Goal: Information Seeking & Learning: Find specific fact

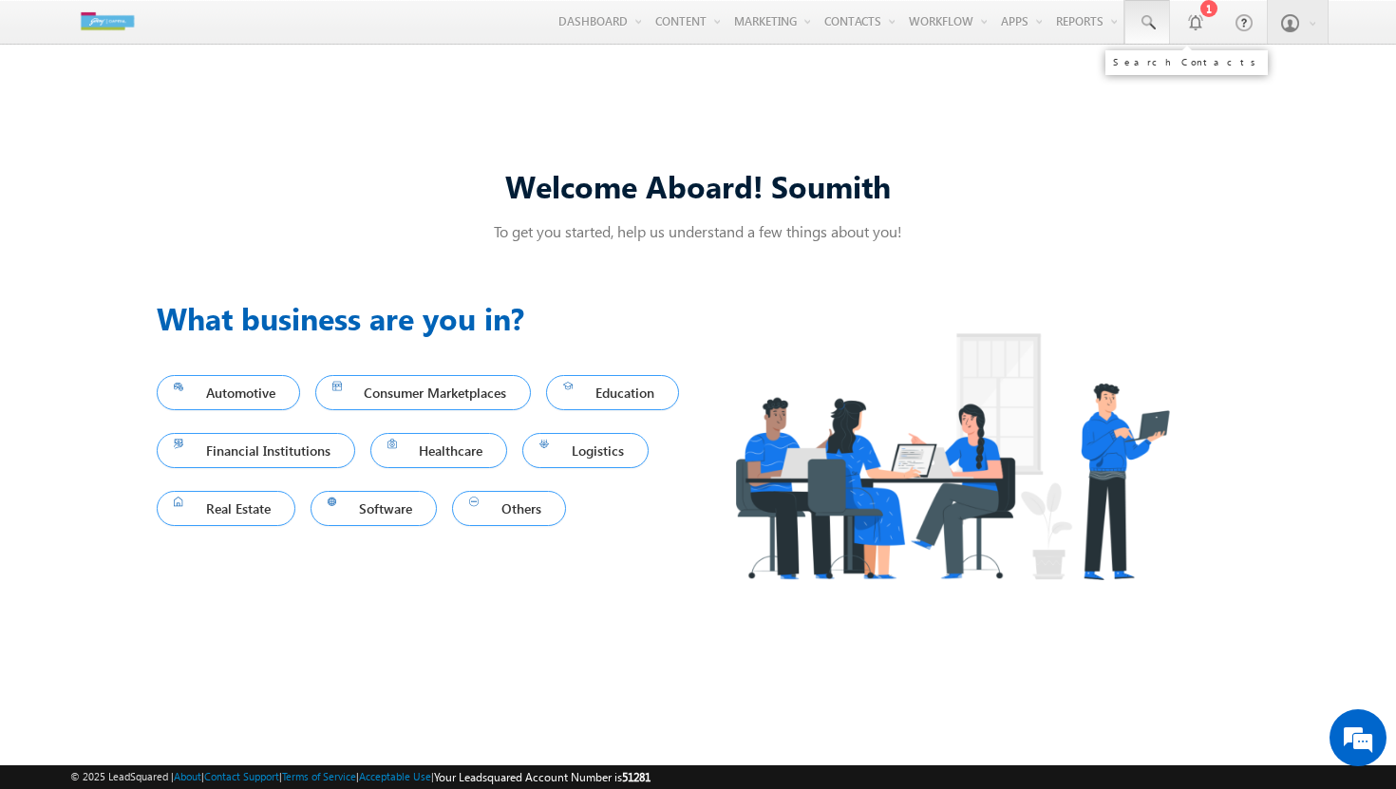
click at [1154, 17] on span at bounding box center [1146, 22] width 19 height 19
click at [1205, 75] on input "text" at bounding box center [1248, 74] width 257 height 23
paste input "7865456243"
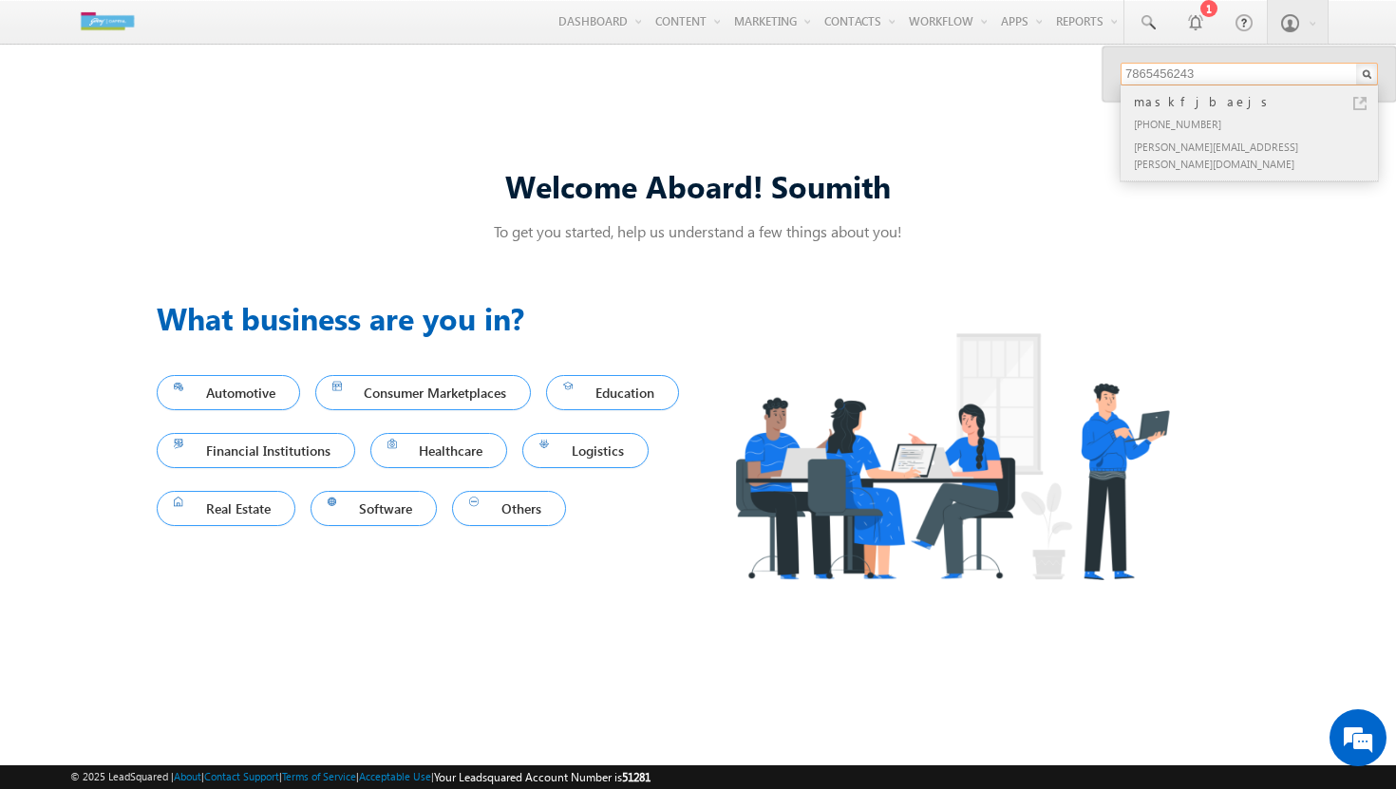
type input "7865456243"
click at [1198, 116] on div "[PHONE_NUMBER]" at bounding box center [1257, 123] width 254 height 23
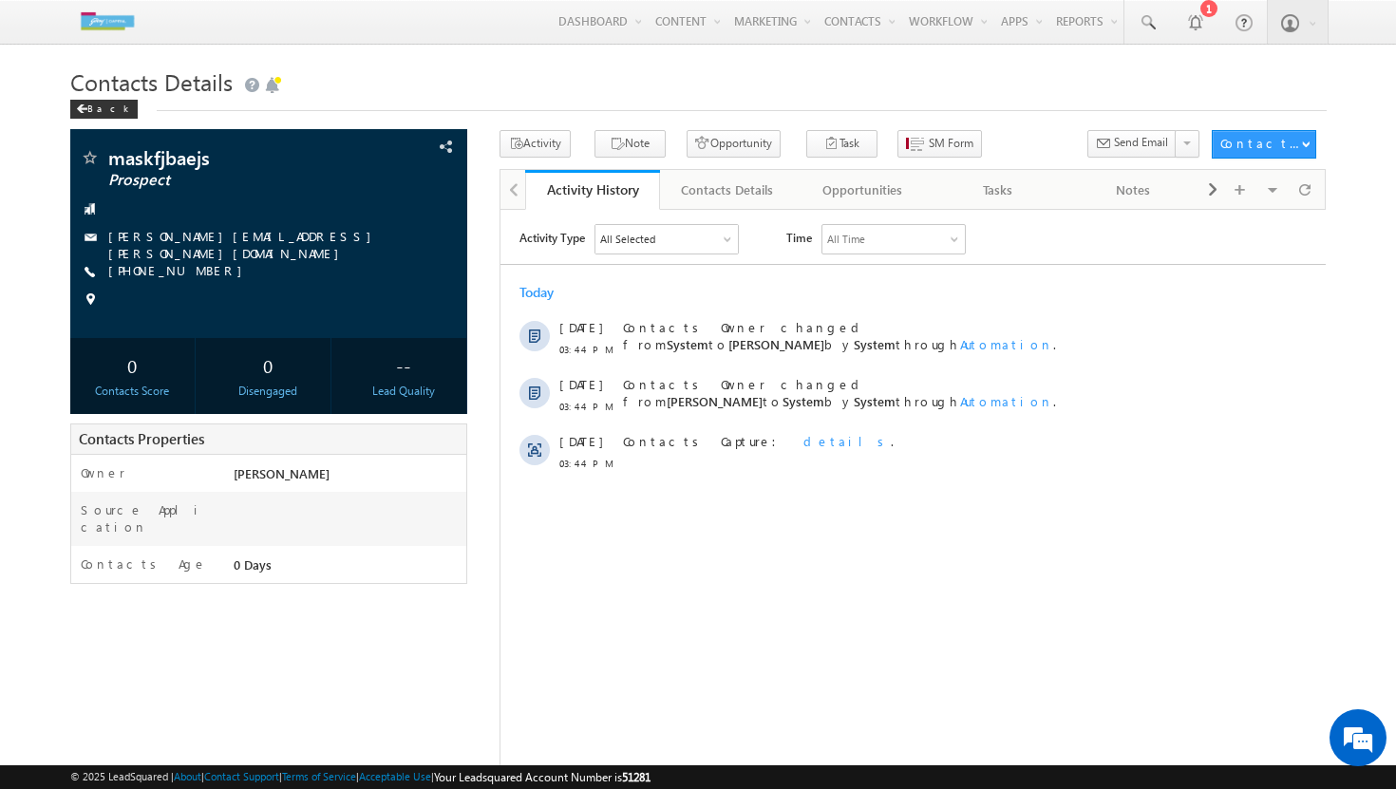
click at [731, 495] on html "Activity Type All Selected Select All Sales Activities 1 Sales Activity Opportu…" at bounding box center [911, 352] width 825 height 286
click at [1152, 29] on span at bounding box center [1146, 22] width 19 height 19
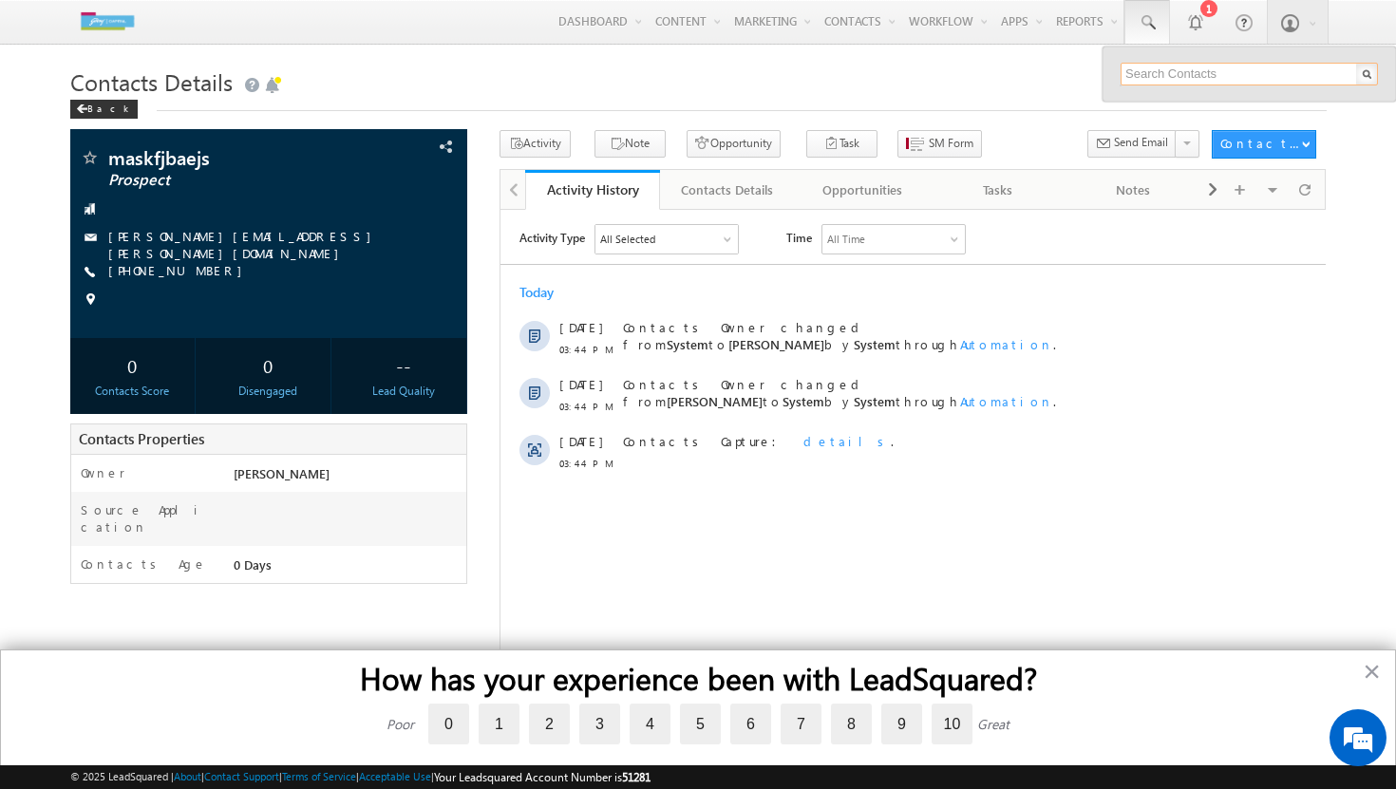
click at [1230, 69] on input "text" at bounding box center [1248, 74] width 257 height 23
paste input "7021875750"
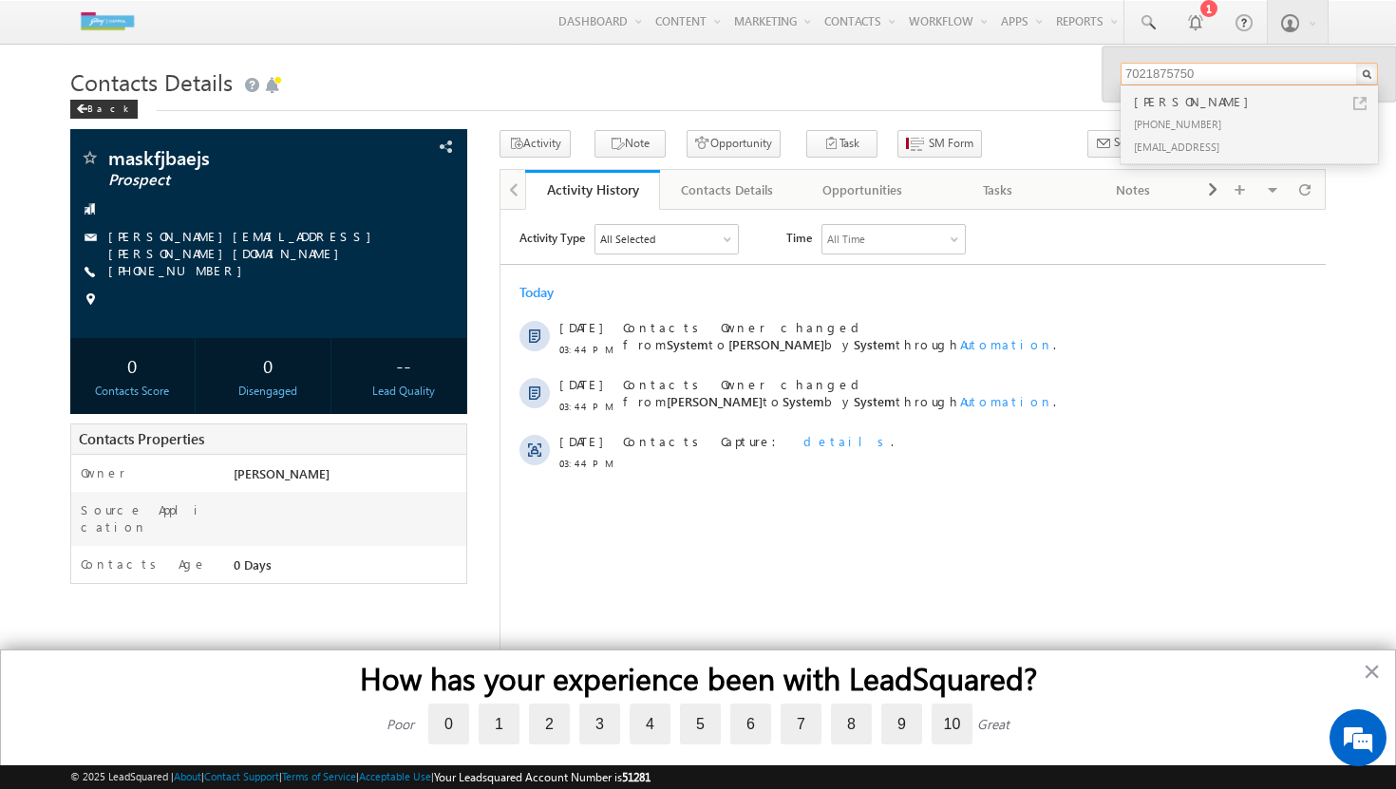
paste input "9863248632"
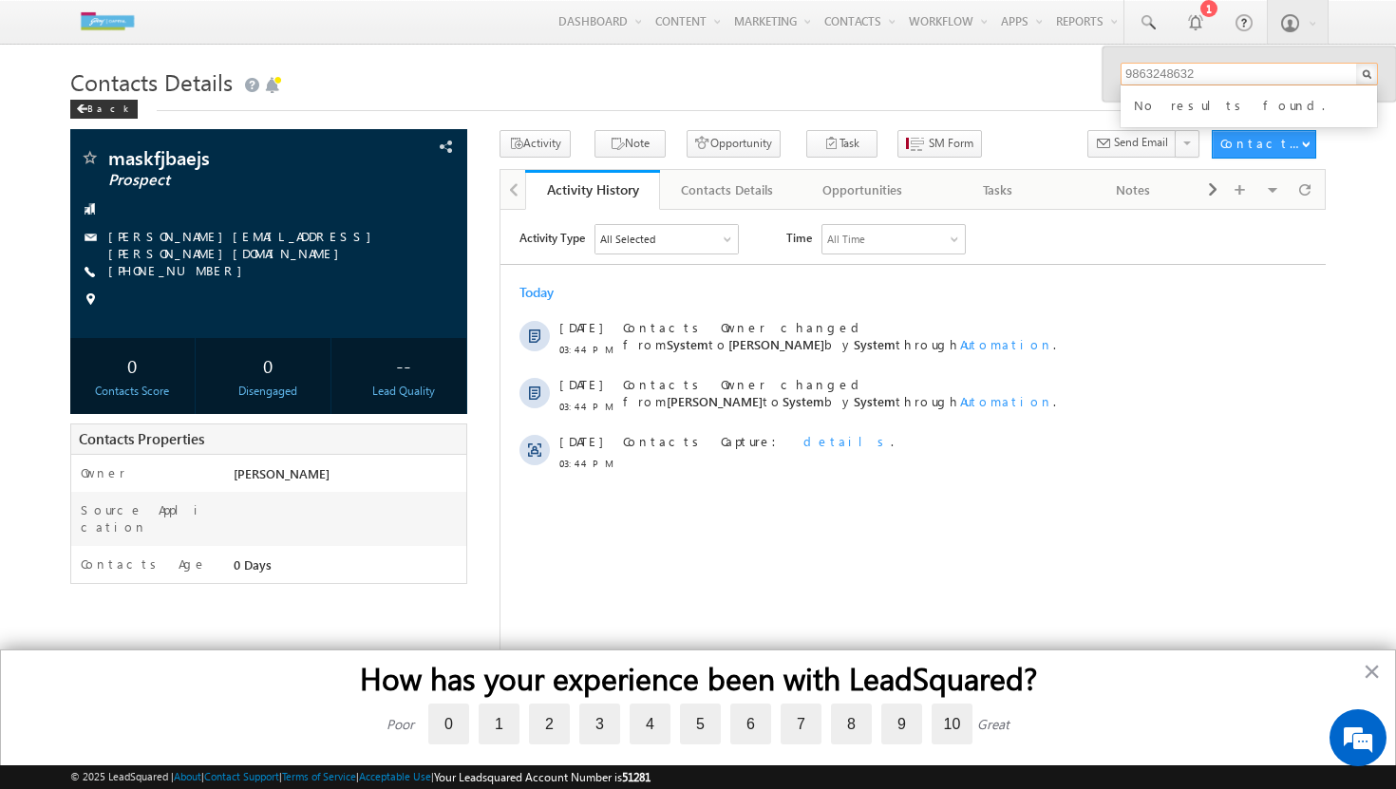
type input "9863248632"
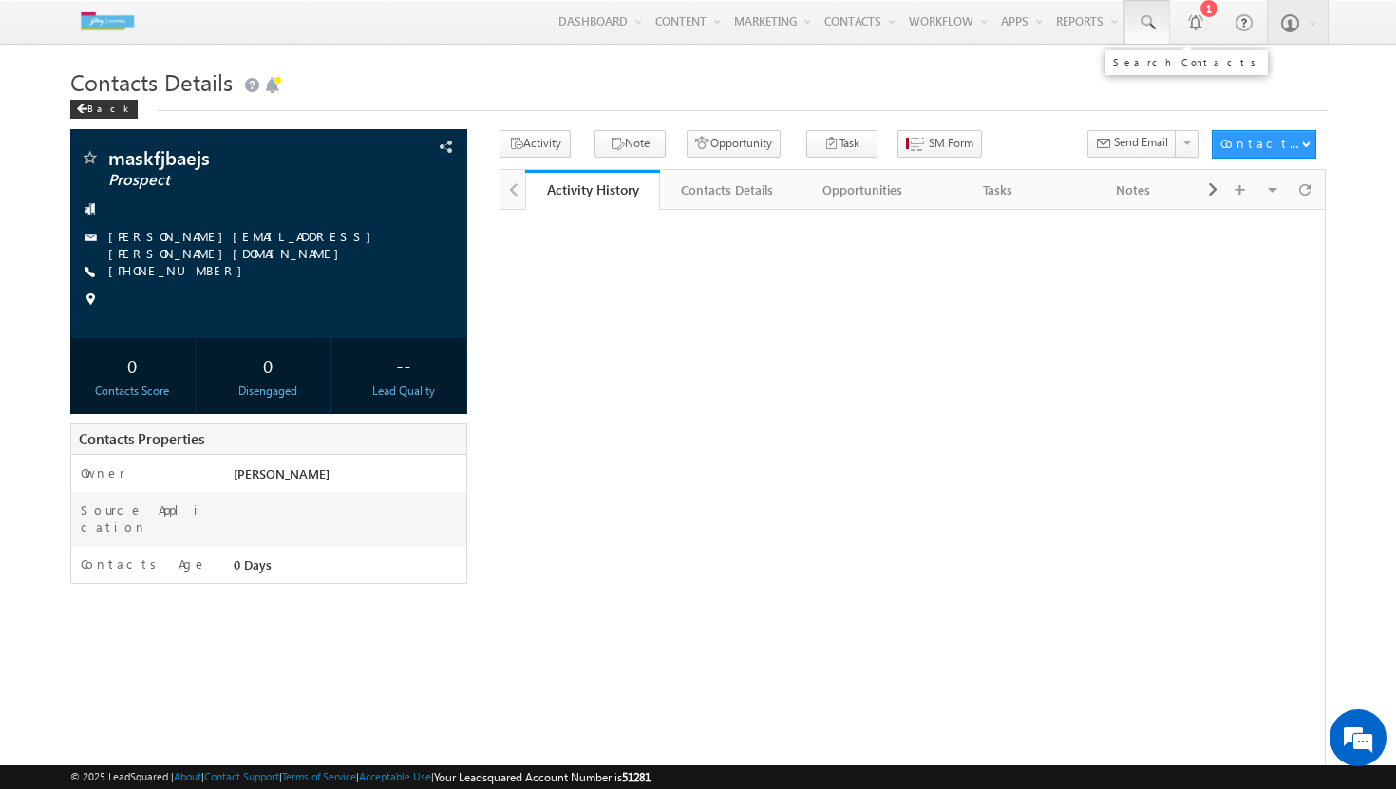
click at [1151, 26] on span at bounding box center [1146, 22] width 19 height 19
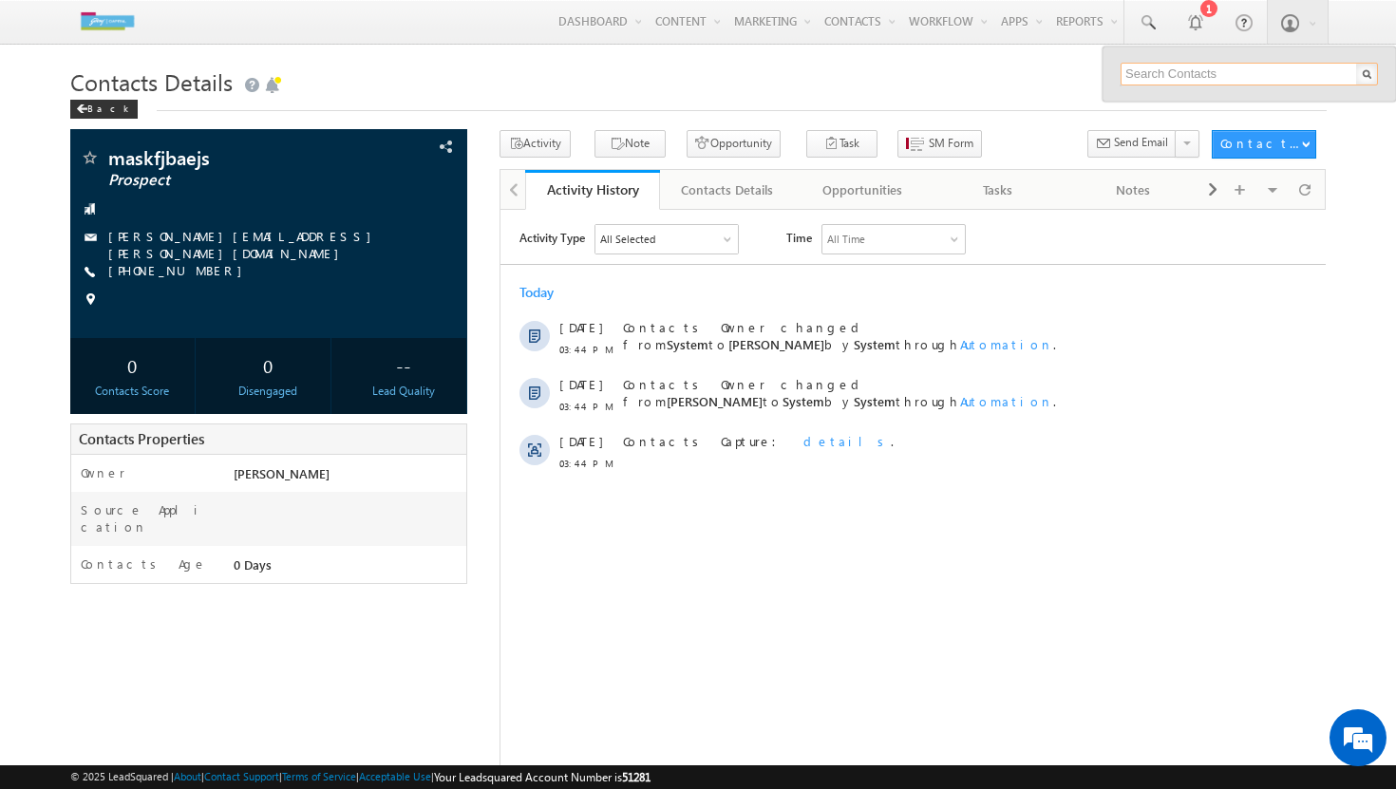
click at [1248, 73] on input "text" at bounding box center [1248, 74] width 257 height 23
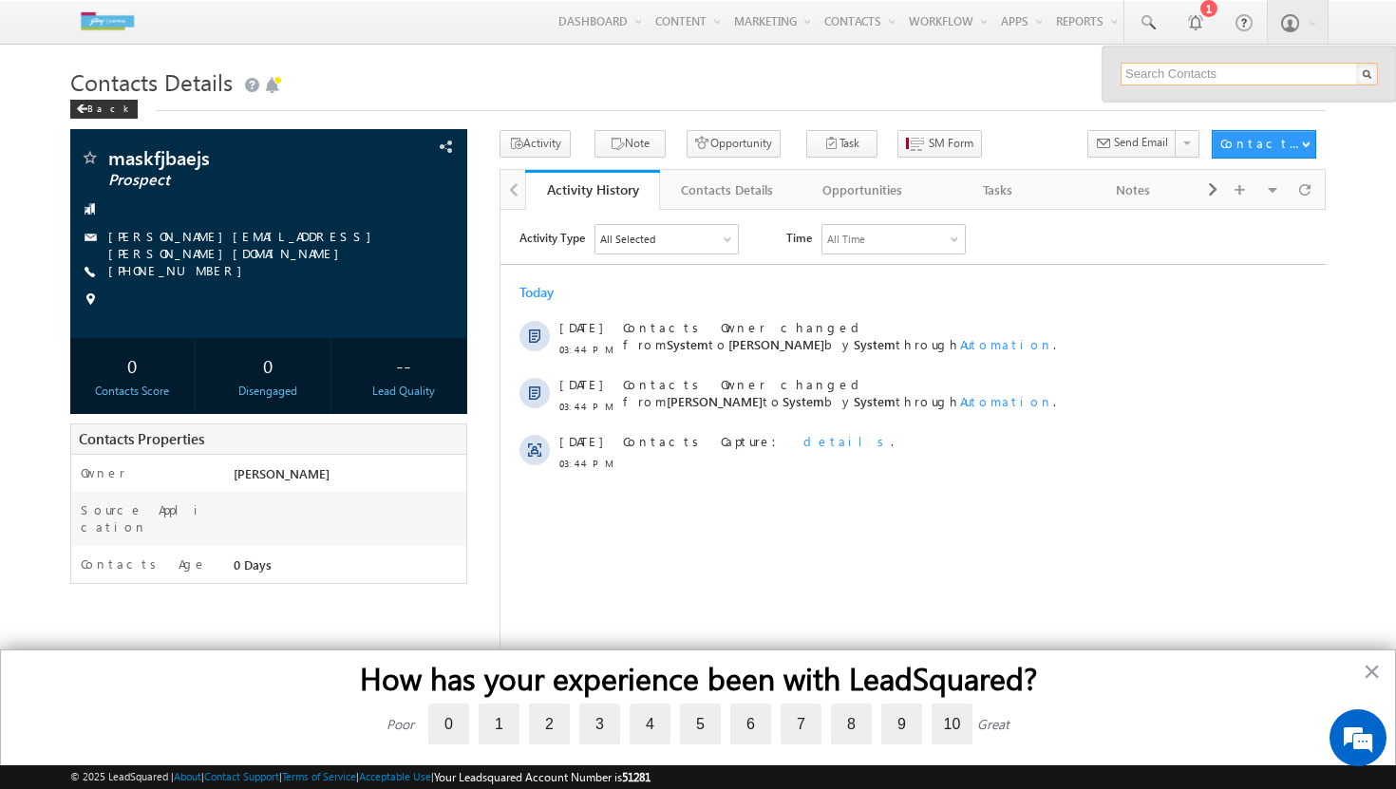
click at [1248, 73] on input "text" at bounding box center [1248, 74] width 257 height 23
paste input "9863248632"
click at [1256, 76] on input "9863248632" at bounding box center [1248, 74] width 257 height 23
type input "9863248632"
click at [1200, 69] on input "9863248632" at bounding box center [1248, 74] width 257 height 23
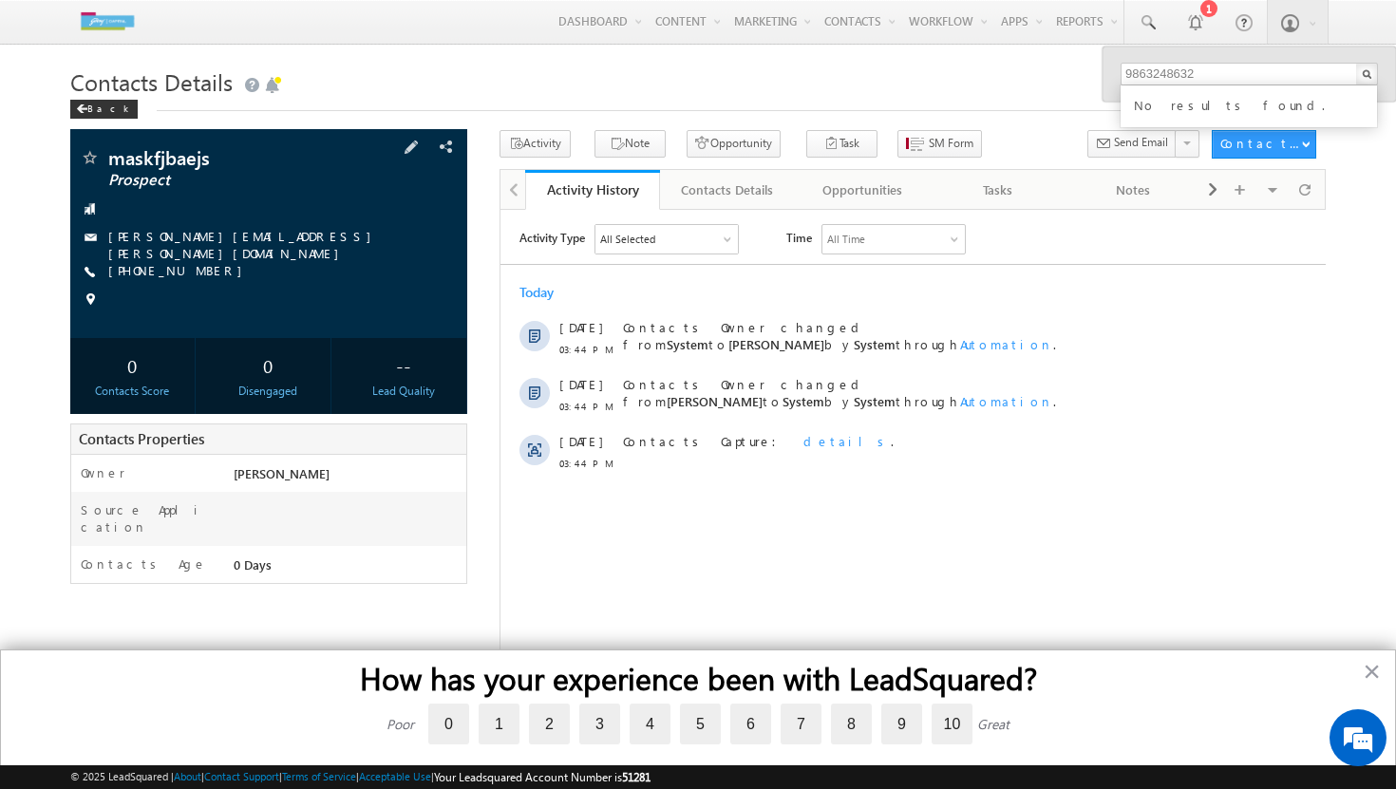
drag, startPoint x: 217, startPoint y: 266, endPoint x: 205, endPoint y: 270, distance: 12.9
click at [205, 270] on div "[PHONE_NUMBER]" at bounding box center [269, 271] width 378 height 19
copy div "[PHONE_NUMBER]"
drag, startPoint x: 219, startPoint y: 265, endPoint x: 199, endPoint y: 270, distance: 20.5
click at [199, 270] on div "[PHONE_NUMBER]" at bounding box center [269, 271] width 378 height 19
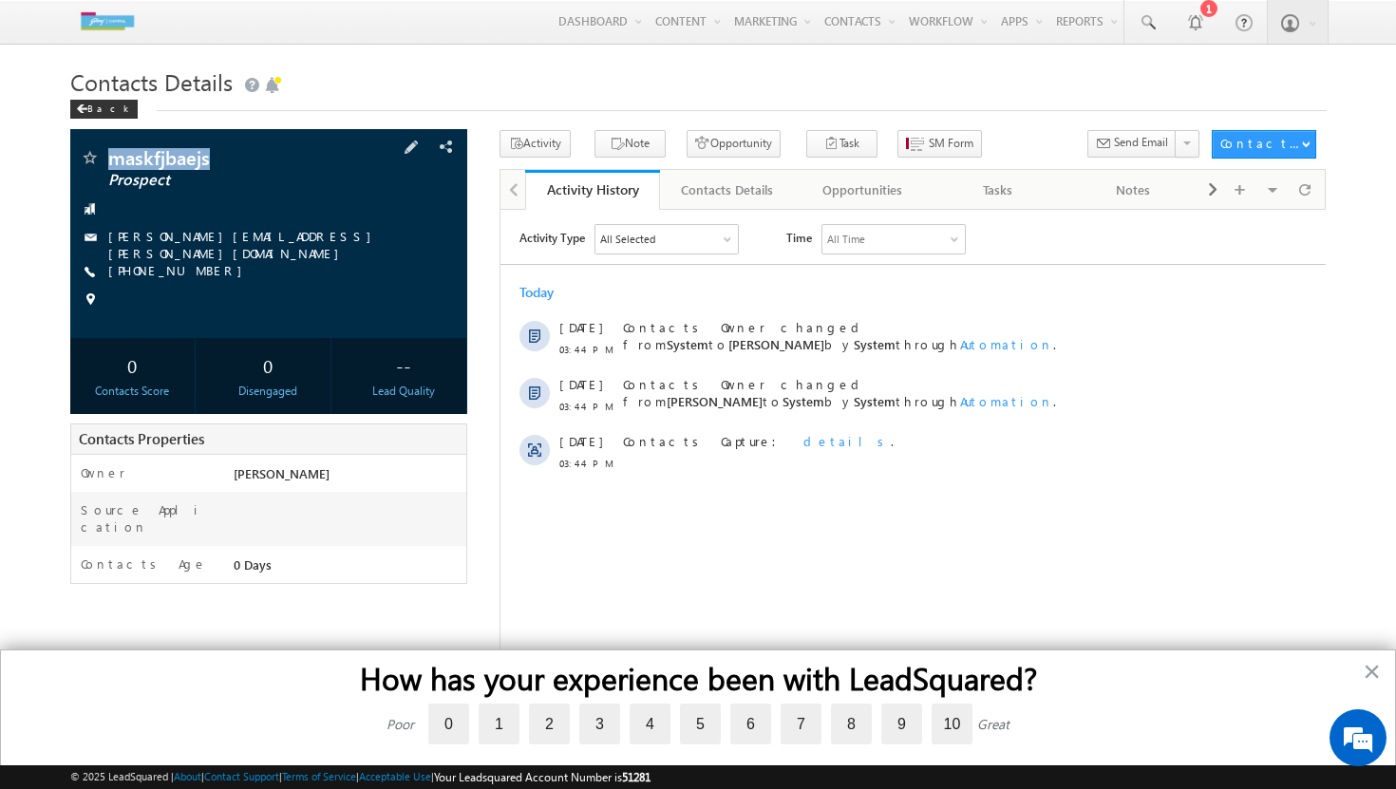
copy span "maskfjbaejs"
drag, startPoint x: 216, startPoint y: 161, endPoint x: 109, endPoint y: 159, distance: 107.3
click at [109, 159] on span "maskfjbaejs" at bounding box center [231, 157] width 246 height 19
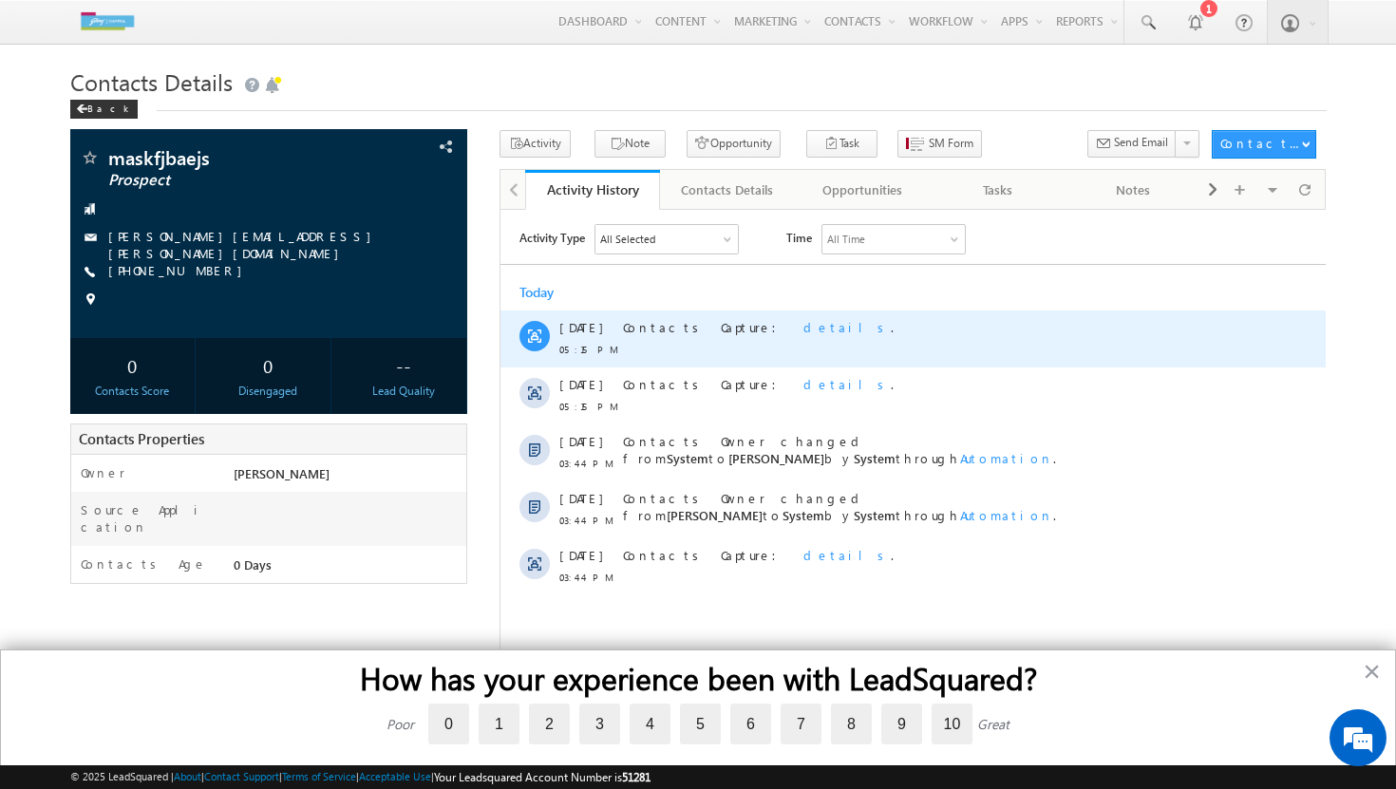
click at [802, 326] on span "details" at bounding box center [845, 326] width 87 height 16
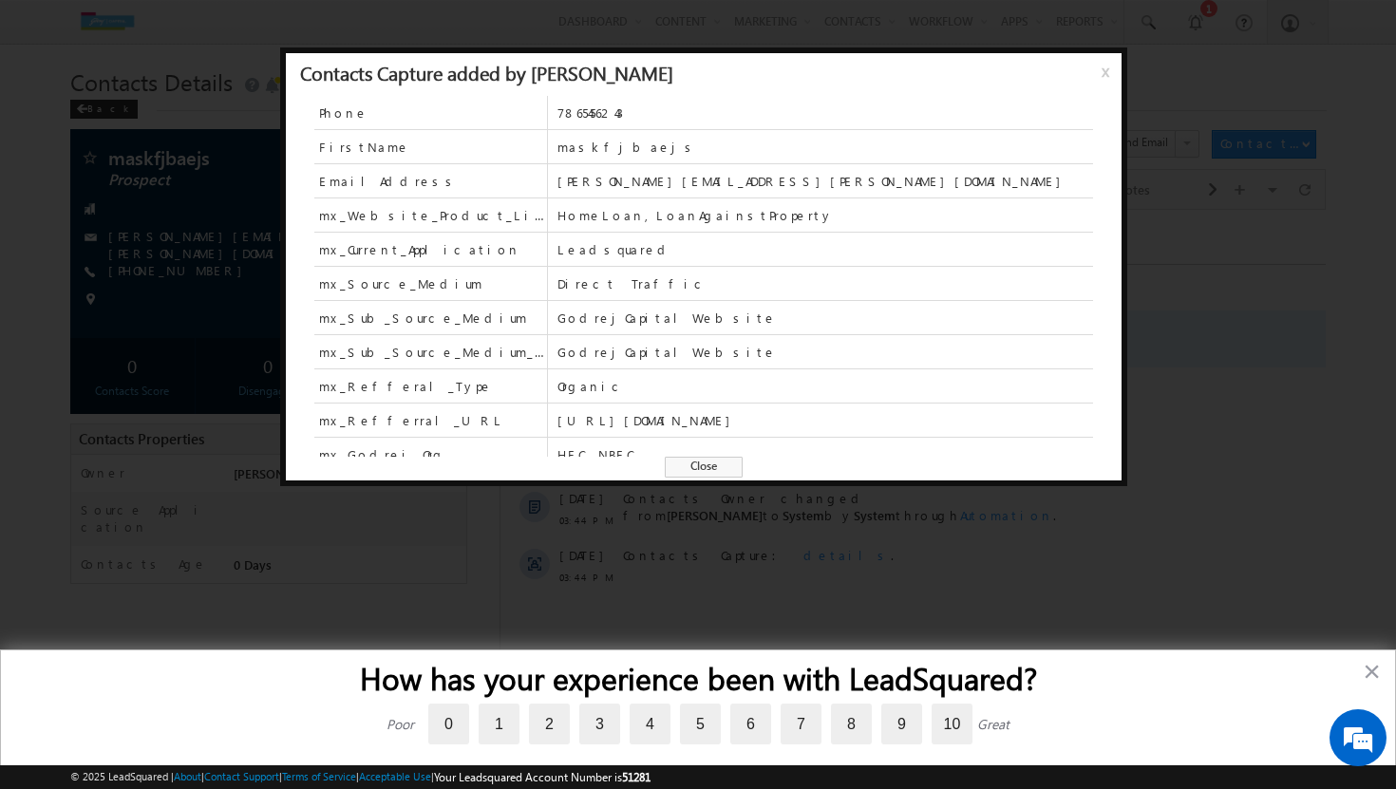
click at [735, 329] on span "GodrejCapitalWebsite" at bounding box center [824, 317] width 535 height 33
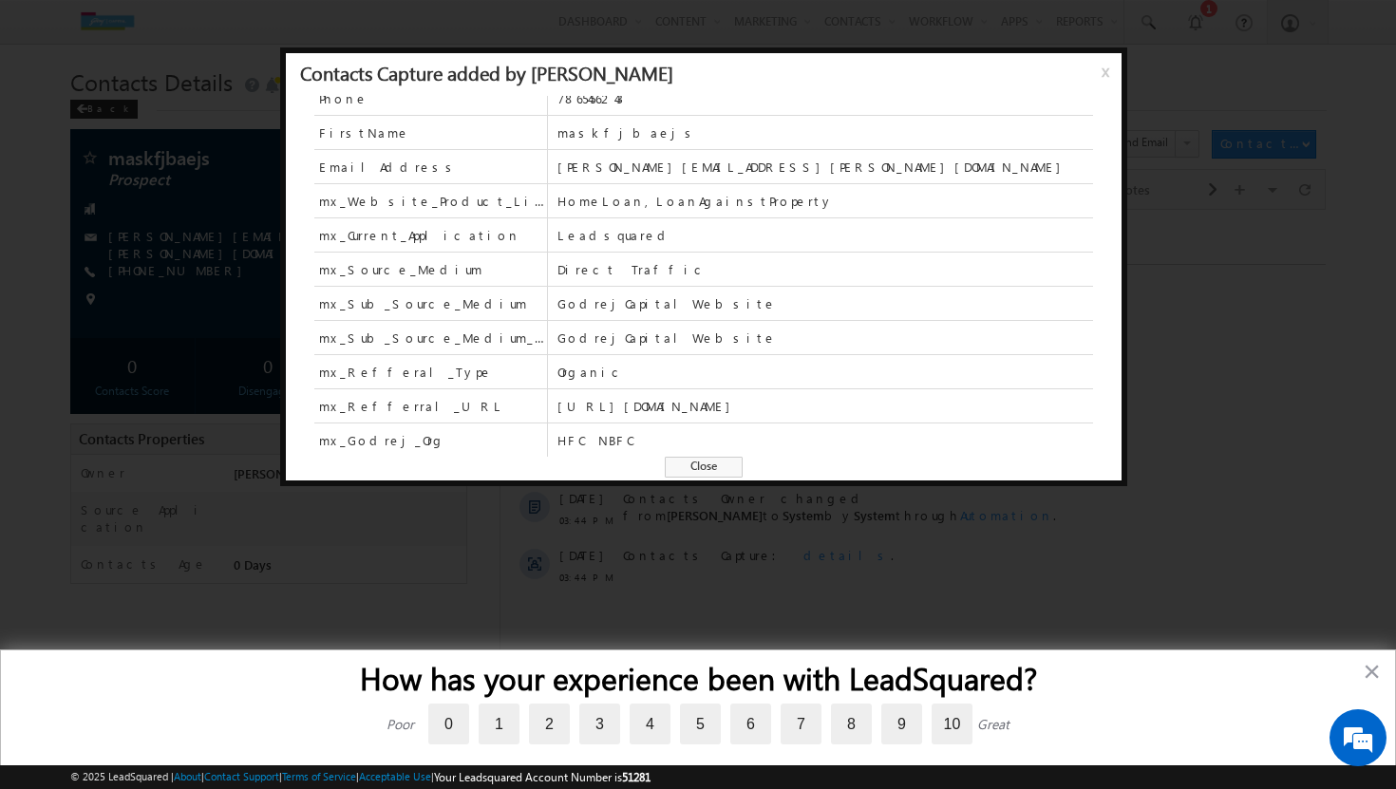
click at [700, 466] on span "Close" at bounding box center [704, 467] width 78 height 21
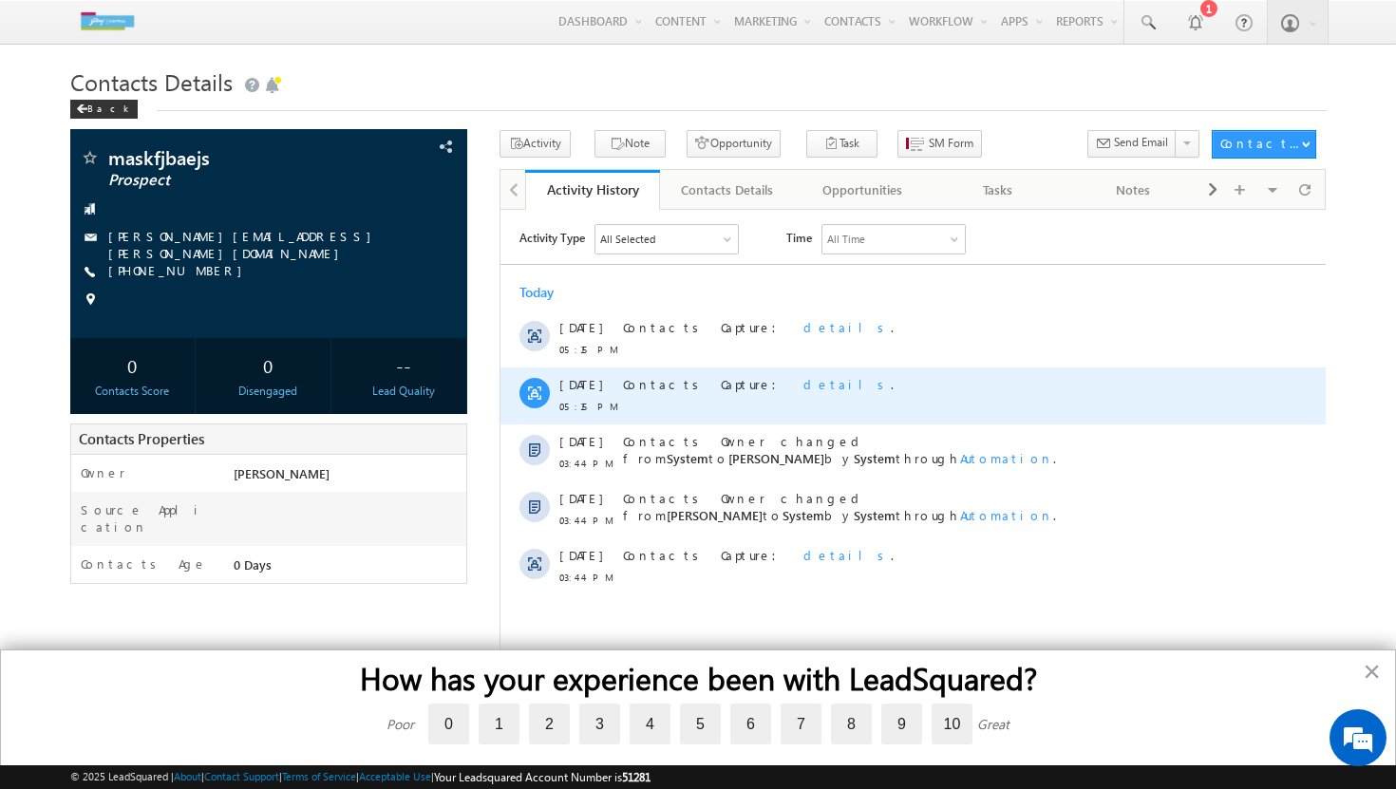
click at [802, 381] on span "details" at bounding box center [845, 383] width 87 height 16
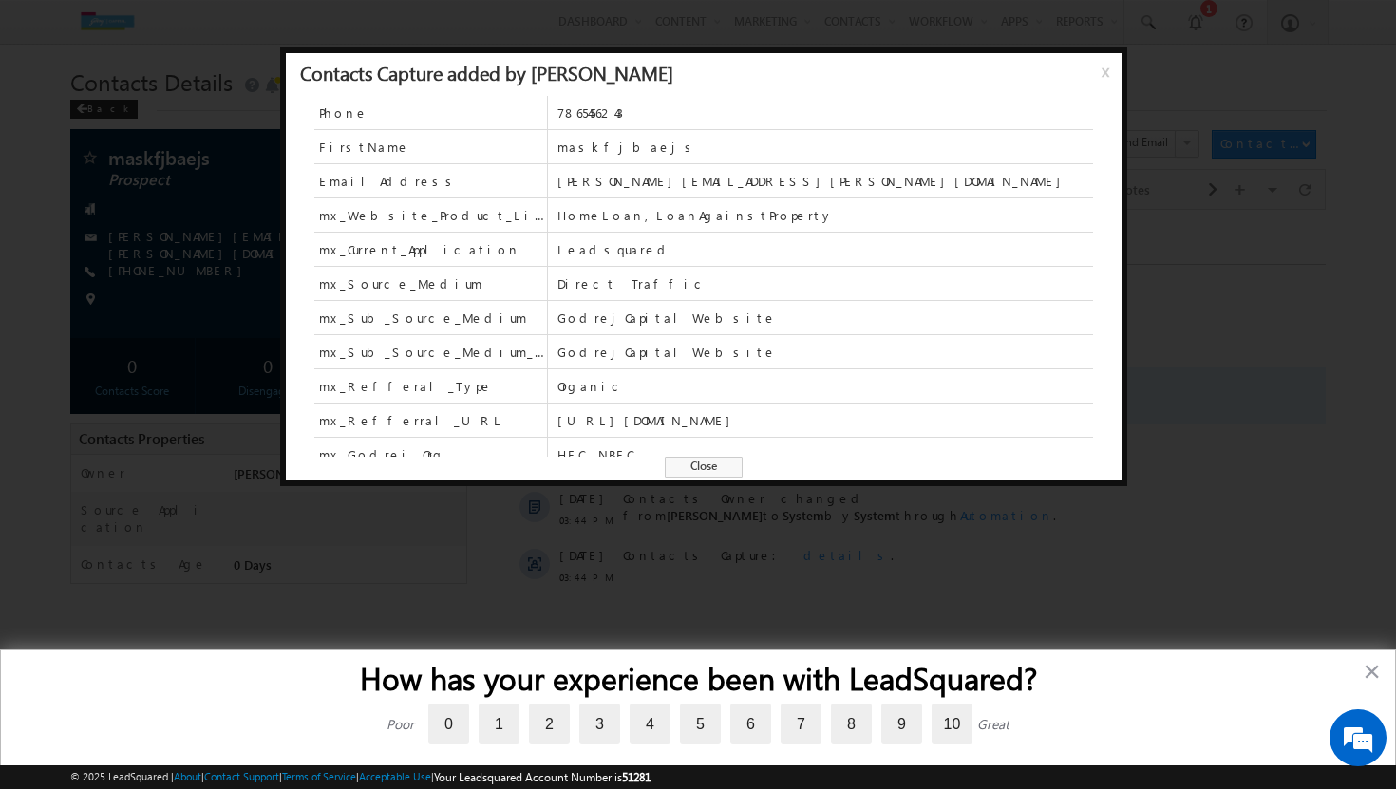
click at [751, 384] on span "Organic" at bounding box center [824, 386] width 535 height 17
click at [711, 466] on span "Close" at bounding box center [704, 467] width 78 height 21
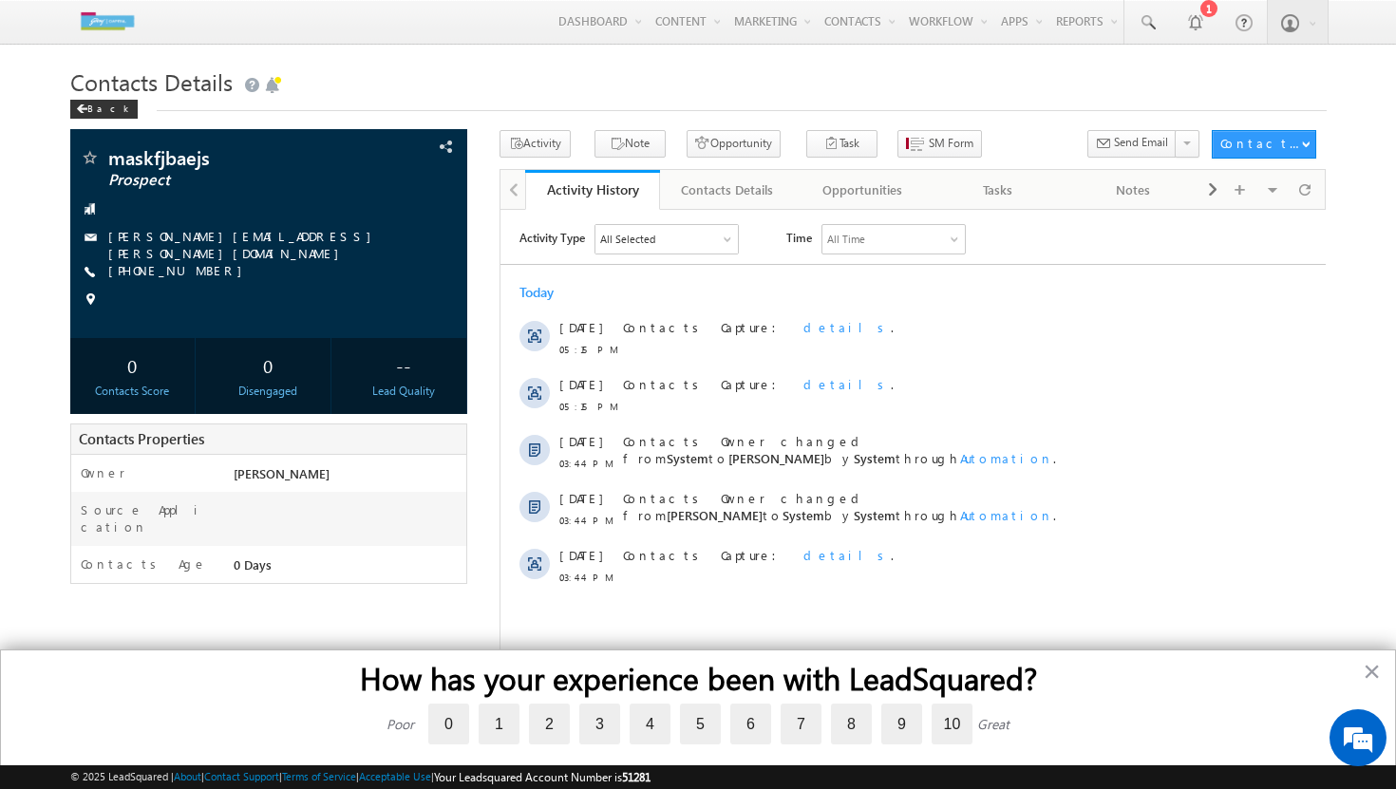
click at [1349, 366] on body "Menu Soumith Reddy soumi th.re ddy@g odrej capit al.co m" at bounding box center [698, 489] width 1396 height 979
